Goal: Task Accomplishment & Management: Use online tool/utility

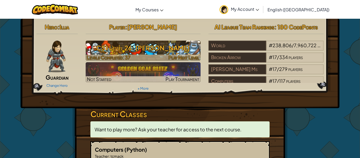
click at [156, 52] on h3 "CS1 Level 26: [PERSON_NAME]" at bounding box center [143, 48] width 115 height 12
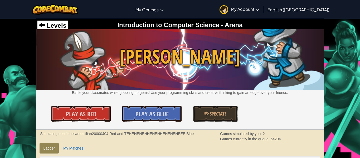
click at [55, 21] on div "Levels" at bounding box center [52, 26] width 30 height 10
click at [56, 24] on span "Levels" at bounding box center [55, 25] width 21 height 7
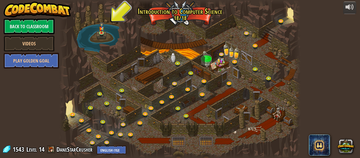
click at [97, 31] on div at bounding box center [179, 79] width 241 height 158
click at [104, 37] on link at bounding box center [102, 33] width 11 height 11
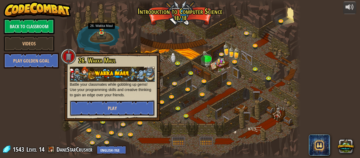
click at [122, 107] on button "Play" at bounding box center [112, 108] width 85 height 16
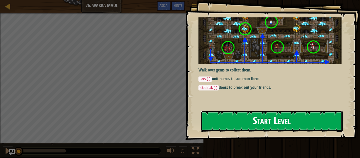
click at [233, 127] on button "Start Level" at bounding box center [272, 121] width 142 height 21
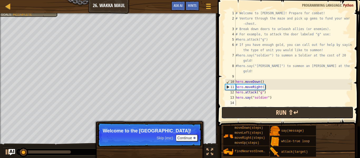
click at [278, 111] on button "Run ⇧↵" at bounding box center [287, 112] width 132 height 12
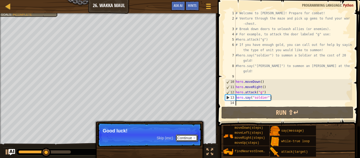
click at [193, 140] on button "Continue" at bounding box center [187, 137] width 22 height 7
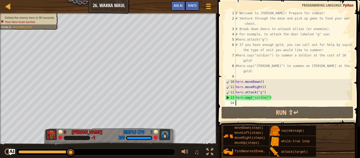
scroll to position [2, 0]
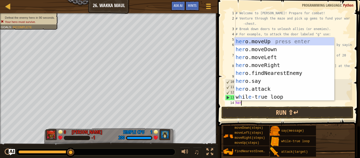
type textarea "hero"
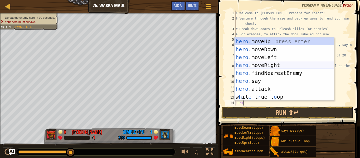
click at [294, 64] on div "hero .moveUp press enter hero .moveDown press enter hero .moveLeft press enter …" at bounding box center [284, 76] width 100 height 79
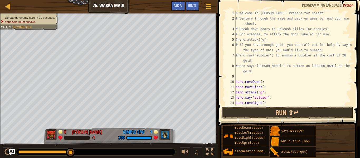
scroll to position [2, 0]
click at [262, 100] on div "# Welcome to [PERSON_NAME]! Prepare for combat! # Venture through the maze and …" at bounding box center [292, 63] width 117 height 105
type textarea "hero.moveRight(4)"
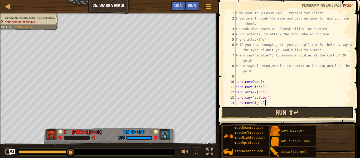
click at [263, 112] on button "Run ⇧↵" at bounding box center [287, 112] width 132 height 12
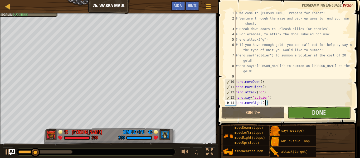
click at [324, 105] on div "# Welcome to [PERSON_NAME]! Prepare for combat! # Venture through the maze and …" at bounding box center [292, 63] width 117 height 105
click at [327, 110] on button "Done" at bounding box center [318, 112] width 63 height 12
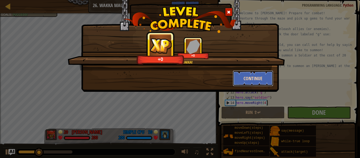
click at [255, 78] on button "Continue" at bounding box center [253, 78] width 41 height 16
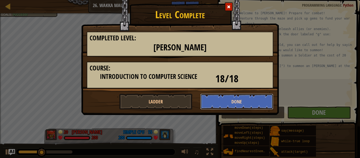
click at [233, 102] on button "Done" at bounding box center [236, 101] width 73 height 16
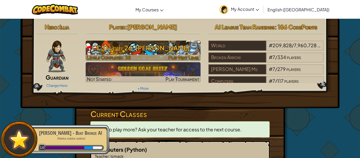
click at [107, 44] on h3 "CS1 Level 26: [PERSON_NAME]" at bounding box center [143, 48] width 115 height 12
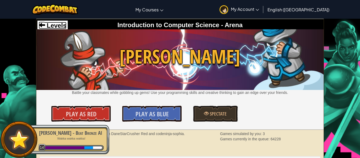
click at [54, 26] on span "Levels" at bounding box center [55, 25] width 21 height 7
